Goal: Information Seeking & Learning: Learn about a topic

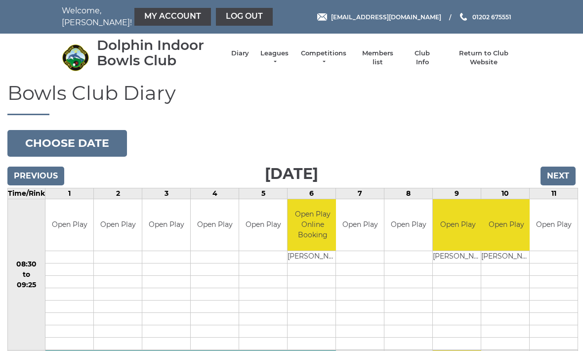
click at [227, 16] on link "Log out" at bounding box center [244, 17] width 57 height 18
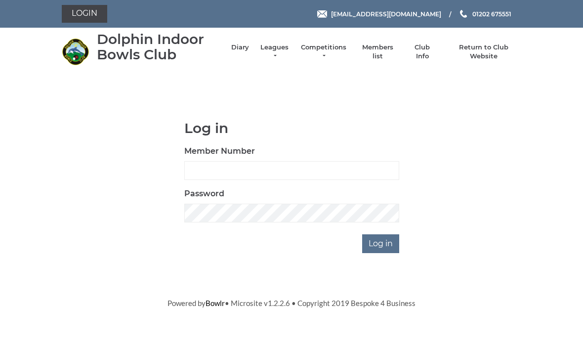
click at [247, 52] on link "Diary" at bounding box center [240, 47] width 18 height 9
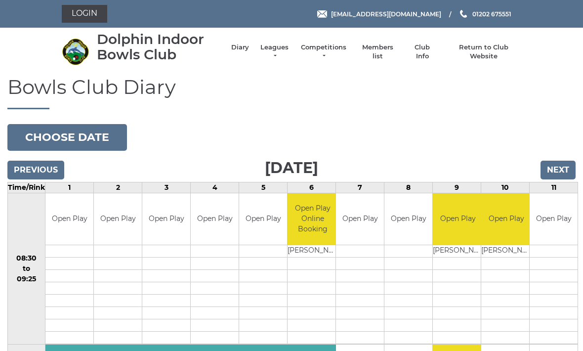
click at [566, 164] on input "Next" at bounding box center [557, 169] width 35 height 19
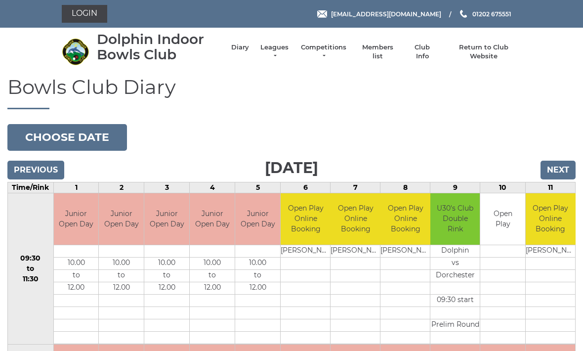
click at [558, 166] on input "Next" at bounding box center [557, 169] width 35 height 19
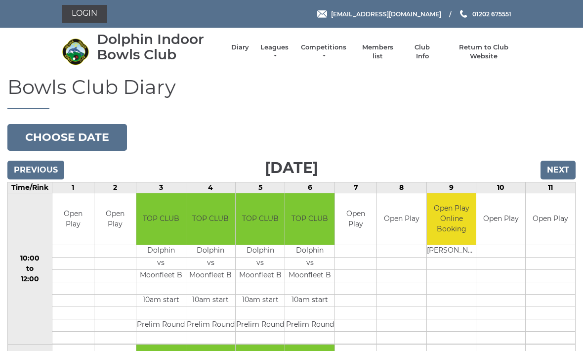
click at [560, 164] on input "Next" at bounding box center [557, 169] width 35 height 19
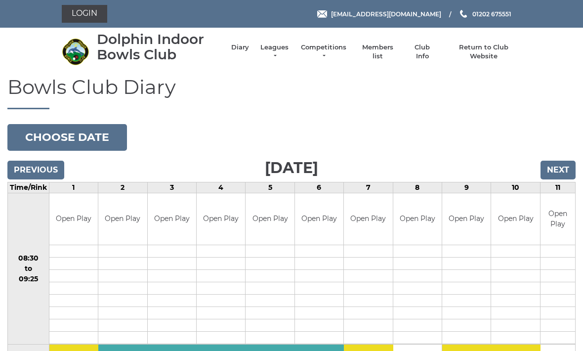
click at [562, 168] on input "Next" at bounding box center [557, 169] width 35 height 19
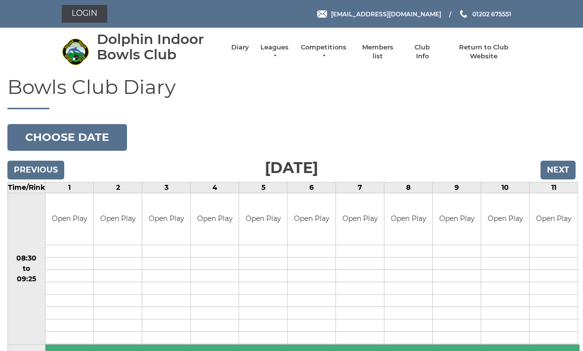
click at [558, 169] on input "Next" at bounding box center [557, 169] width 35 height 19
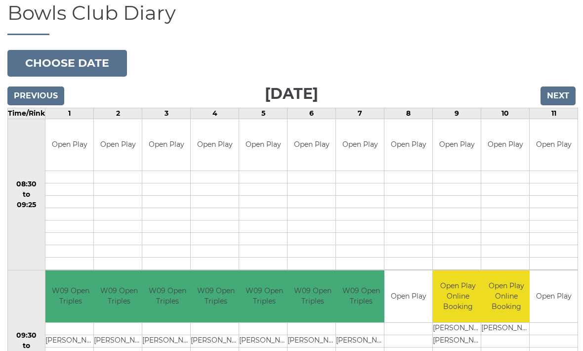
scroll to position [73, 0]
